Goal: Task Accomplishment & Management: Use online tool/utility

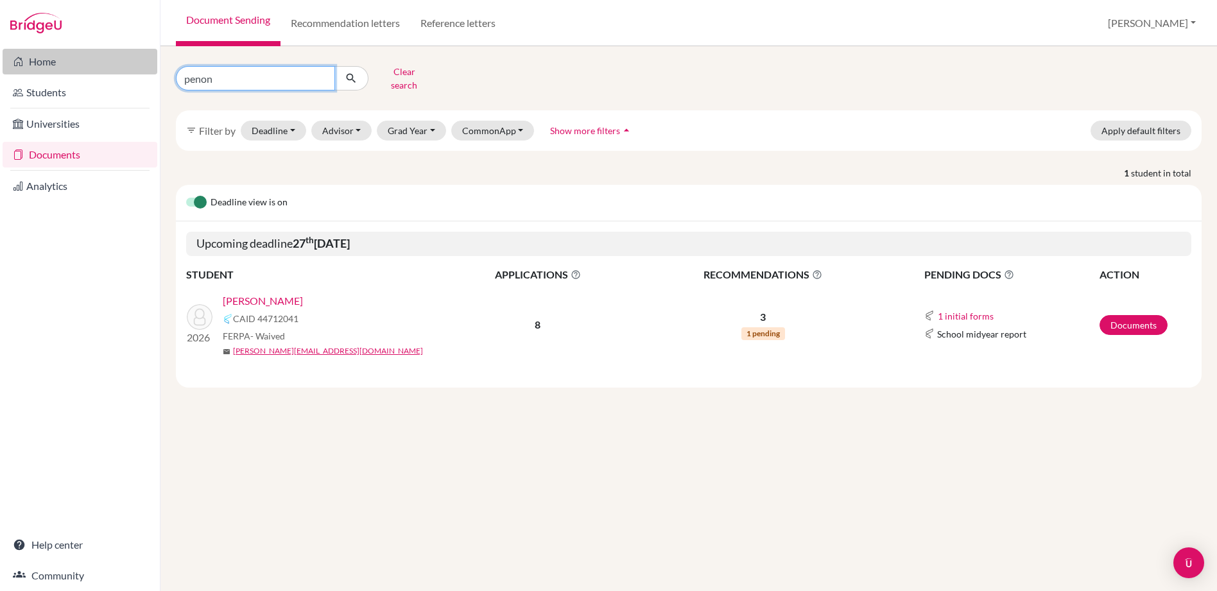
drag, startPoint x: 299, startPoint y: 75, endPoint x: 60, endPoint y: 58, distance: 240.1
click at [60, 58] on div "Home Students Universities Documents Analytics Help center Community Document S…" at bounding box center [608, 295] width 1217 height 591
type input "castro"
click button "submit" at bounding box center [352, 78] width 34 height 24
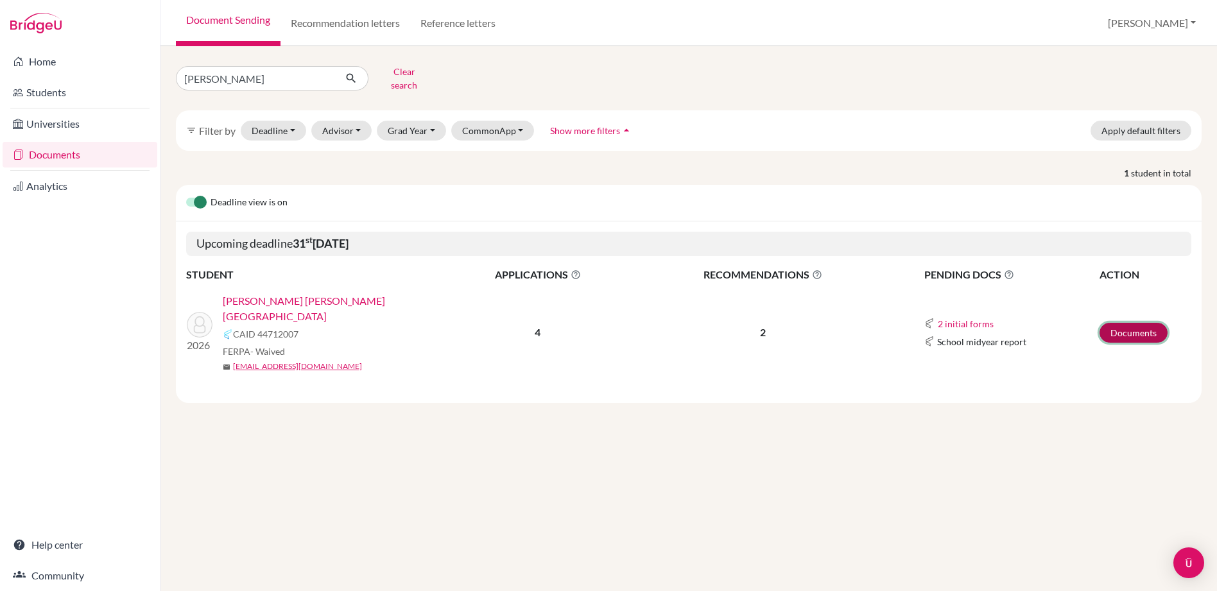
click at [1121, 323] on link "Documents" at bounding box center [1134, 333] width 68 height 20
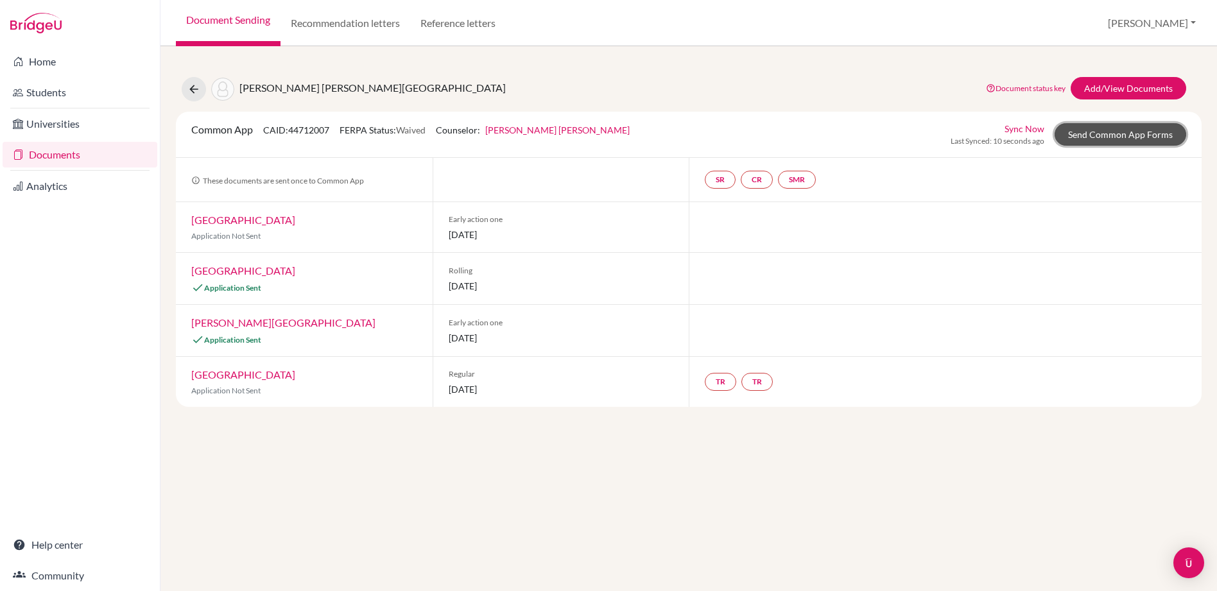
click at [1131, 128] on link "Send Common App Forms" at bounding box center [1121, 134] width 132 height 22
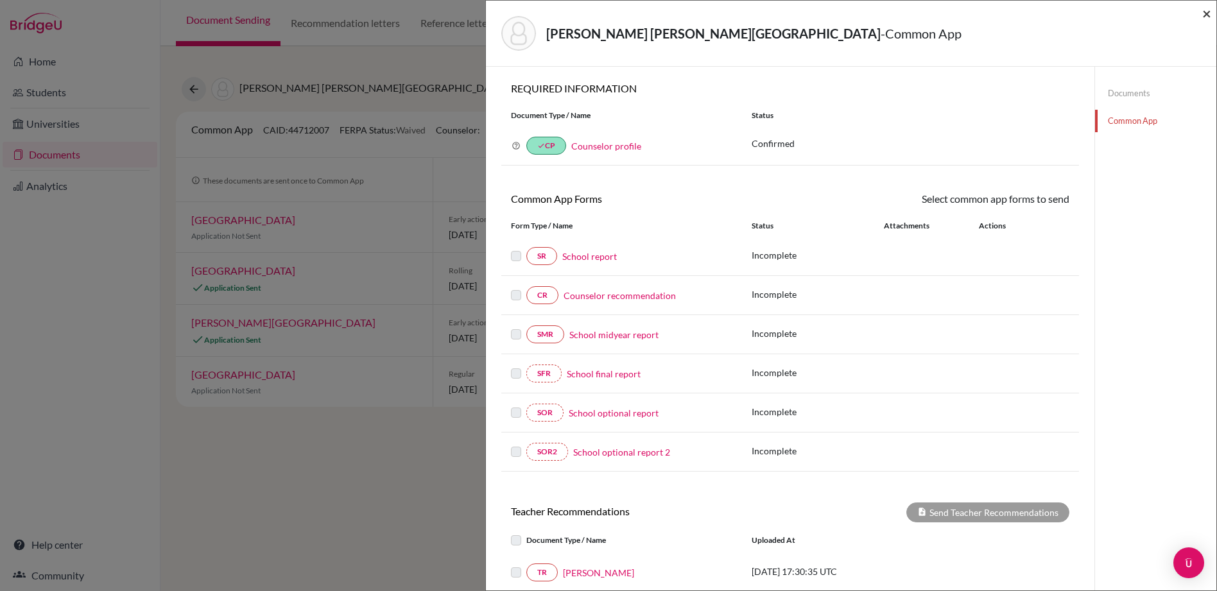
click at [1203, 17] on span "×" at bounding box center [1207, 13] width 9 height 19
